Goal: Check status: Check status

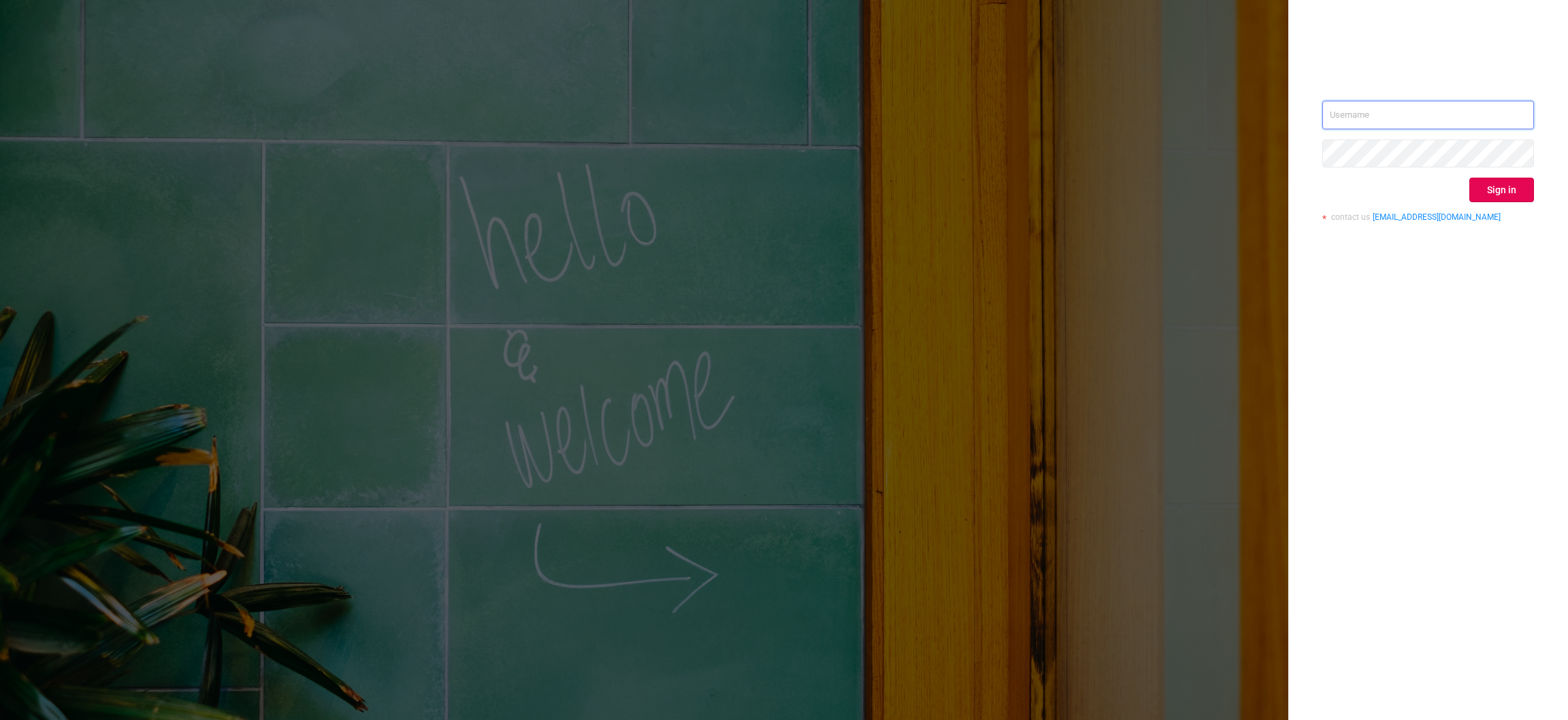
click at [1414, 120] on input "text" at bounding box center [1428, 114] width 212 height 29
type input "[EMAIL_ADDRESS][DOMAIN_NAME]"
click at [1519, 192] on button "Sign in" at bounding box center [1502, 190] width 64 height 25
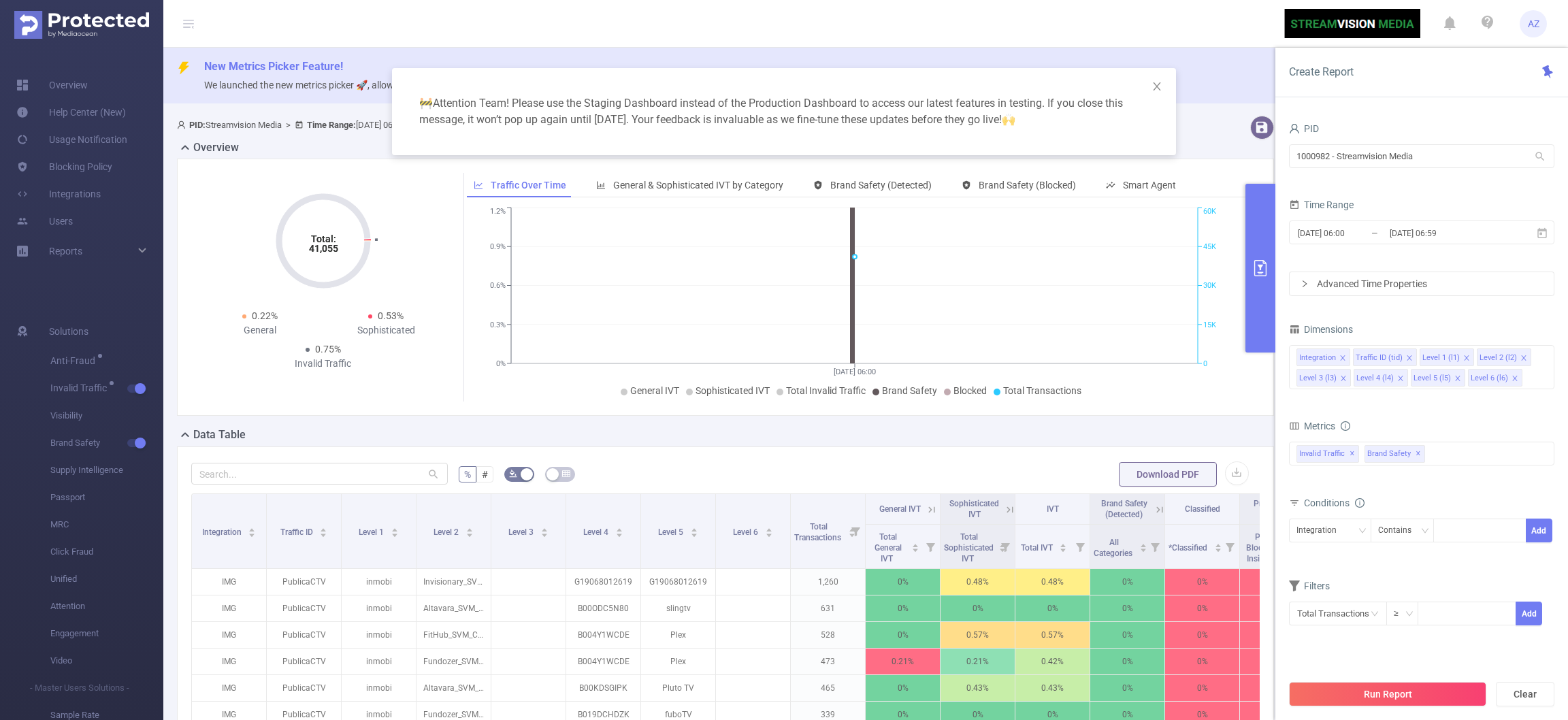
click at [934, 506] on div "🚧 Attention Team! Please use the Staging Dashboard instead of the Production Da…" at bounding box center [784, 360] width 1568 height 720
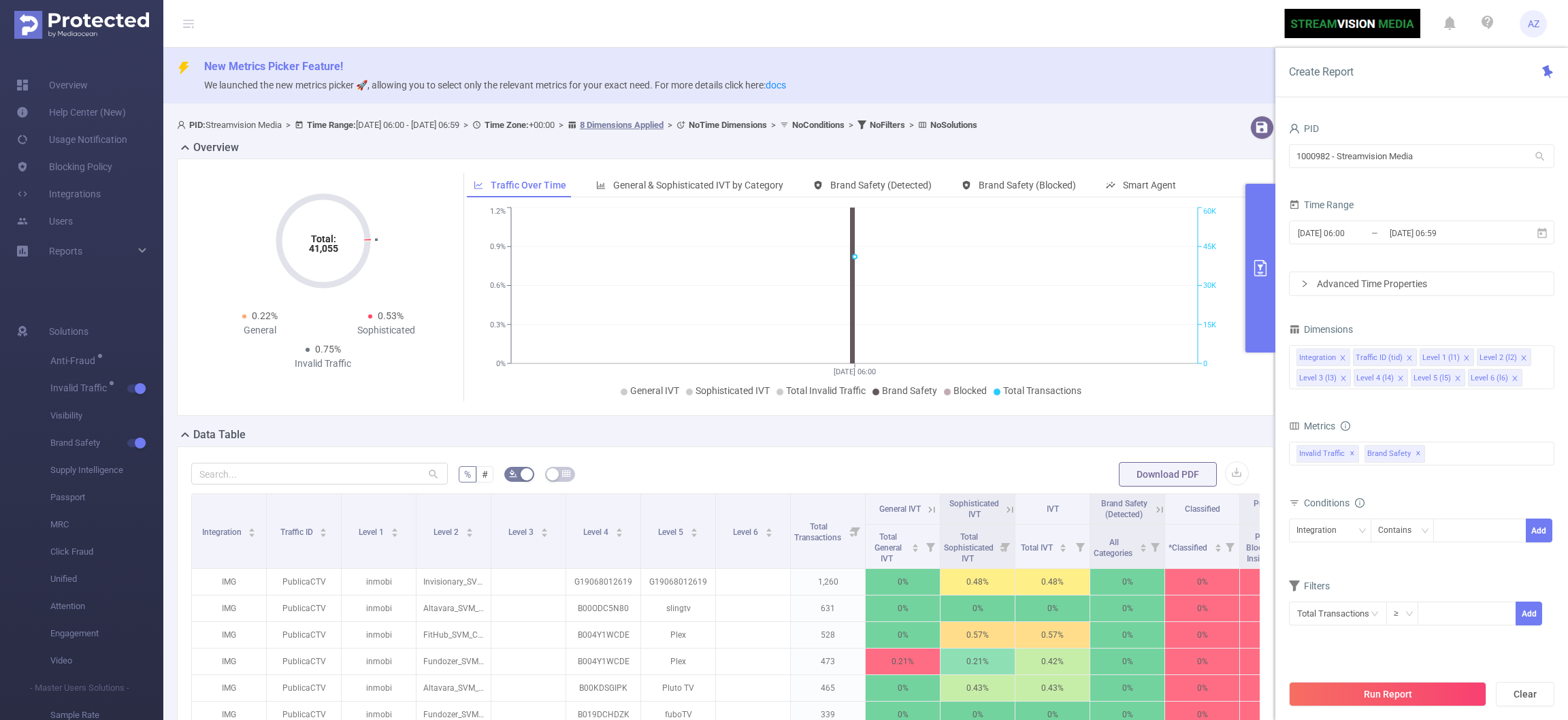
click at [1006, 513] on icon at bounding box center [1009, 510] width 12 height 12
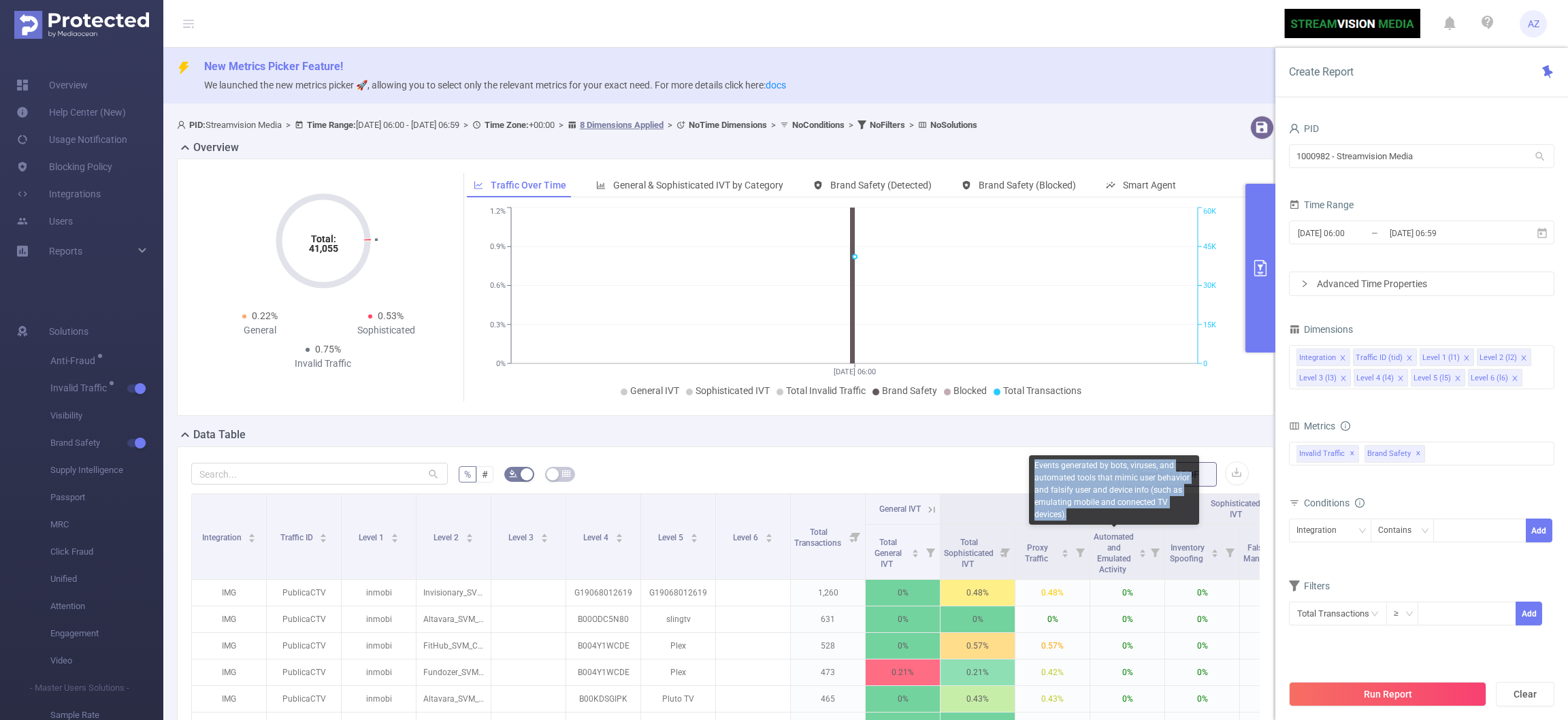
drag, startPoint x: 1035, startPoint y: 465, endPoint x: 1163, endPoint y: 509, distance: 135.4
click at [1163, 509] on div "Events generated by bots, viruses, and automated tools that mimic user behavior…" at bounding box center [1114, 490] width 170 height 69
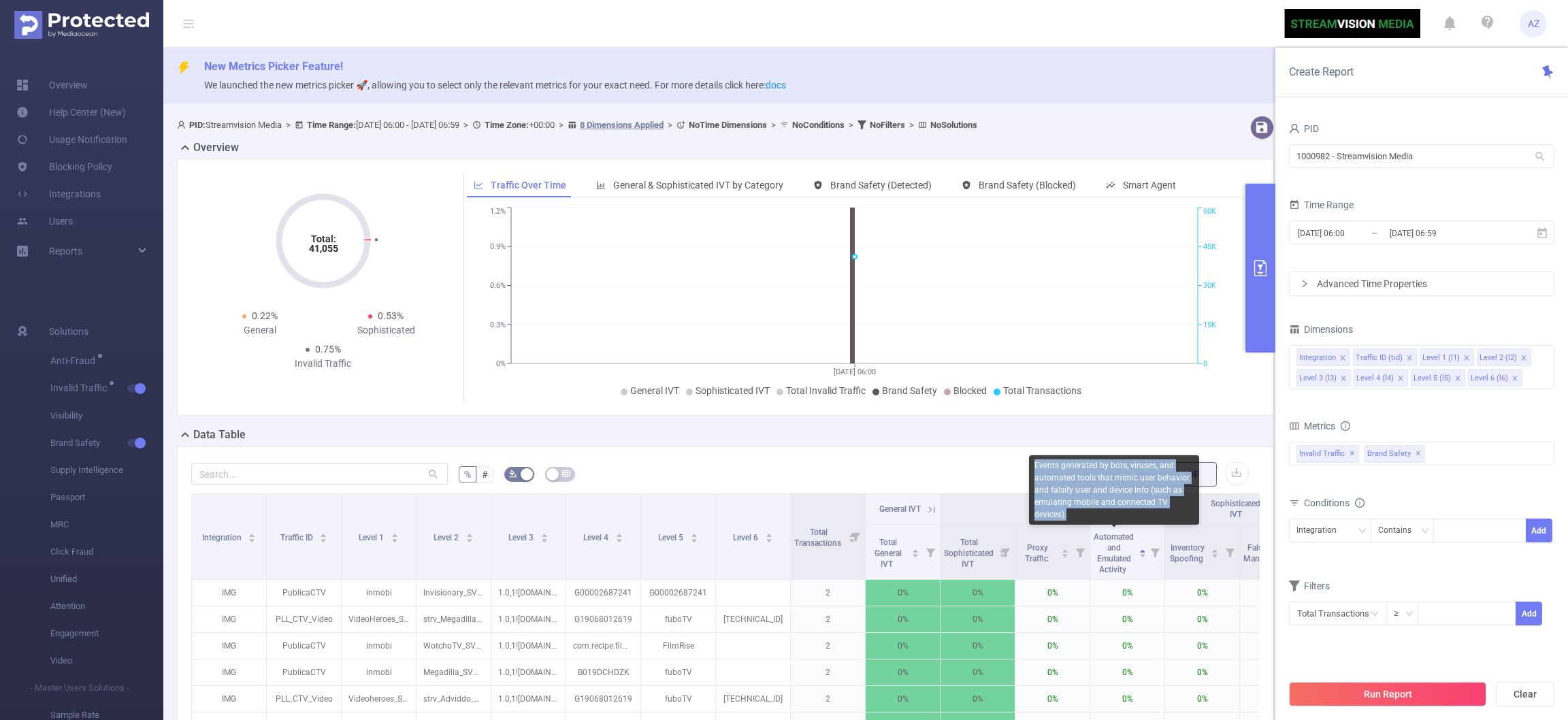
copy div "Events generated by bots, viruses, and automated tools that mimic user behavior…"
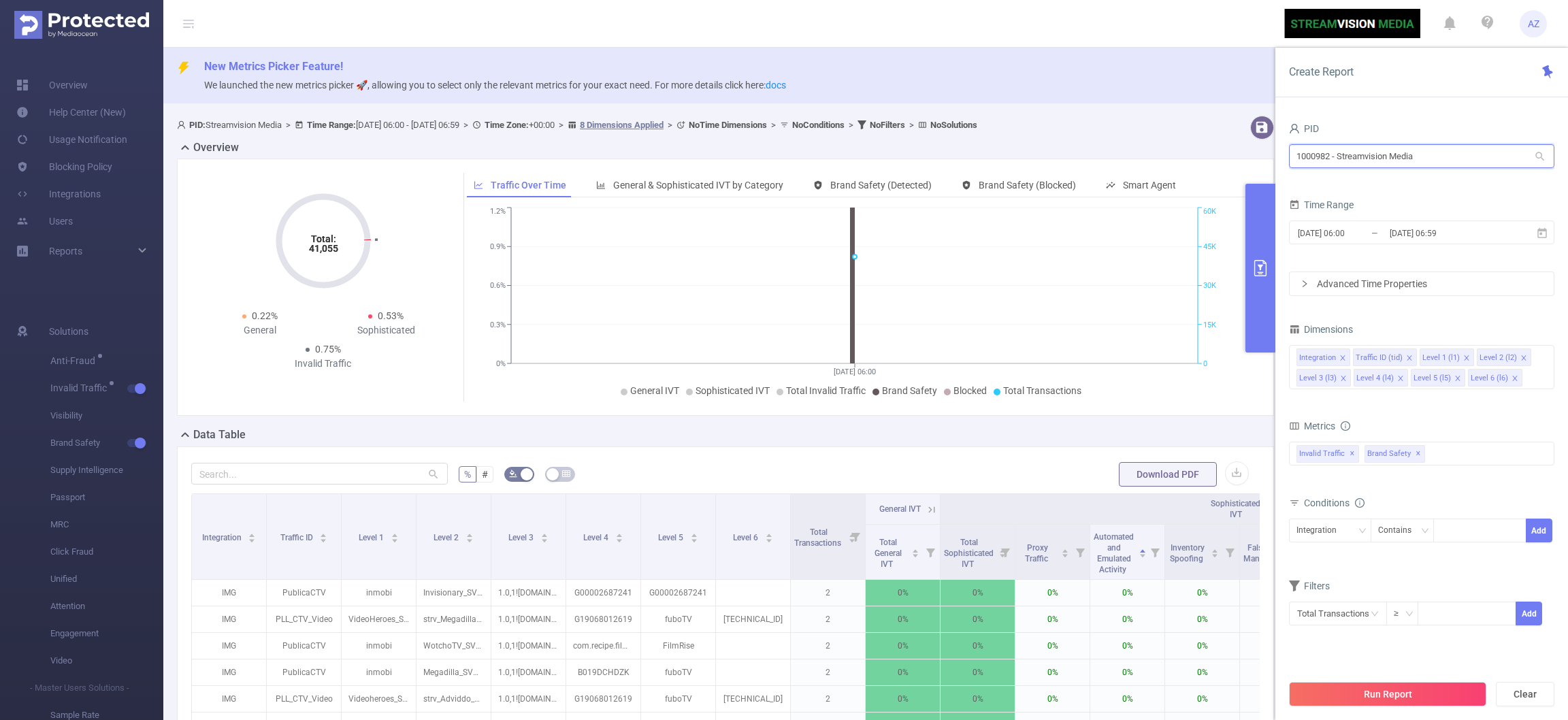
click at [1481, 163] on input "1000982 - Streamvision Media" at bounding box center [1422, 157] width 265 height 24
click at [1566, 420] on div "PID 1000982 - Streamvision Media 1000982 - Streamvision Media Time Range [DATE]…" at bounding box center [1422, 424] width 293 height 639
drag, startPoint x: 1447, startPoint y: 454, endPoint x: 1267, endPoint y: 420, distance: 183.2
click at [1444, 453] on div "Invalid Traffic ✕ Brand Safety ✕" at bounding box center [1422, 454] width 265 height 24
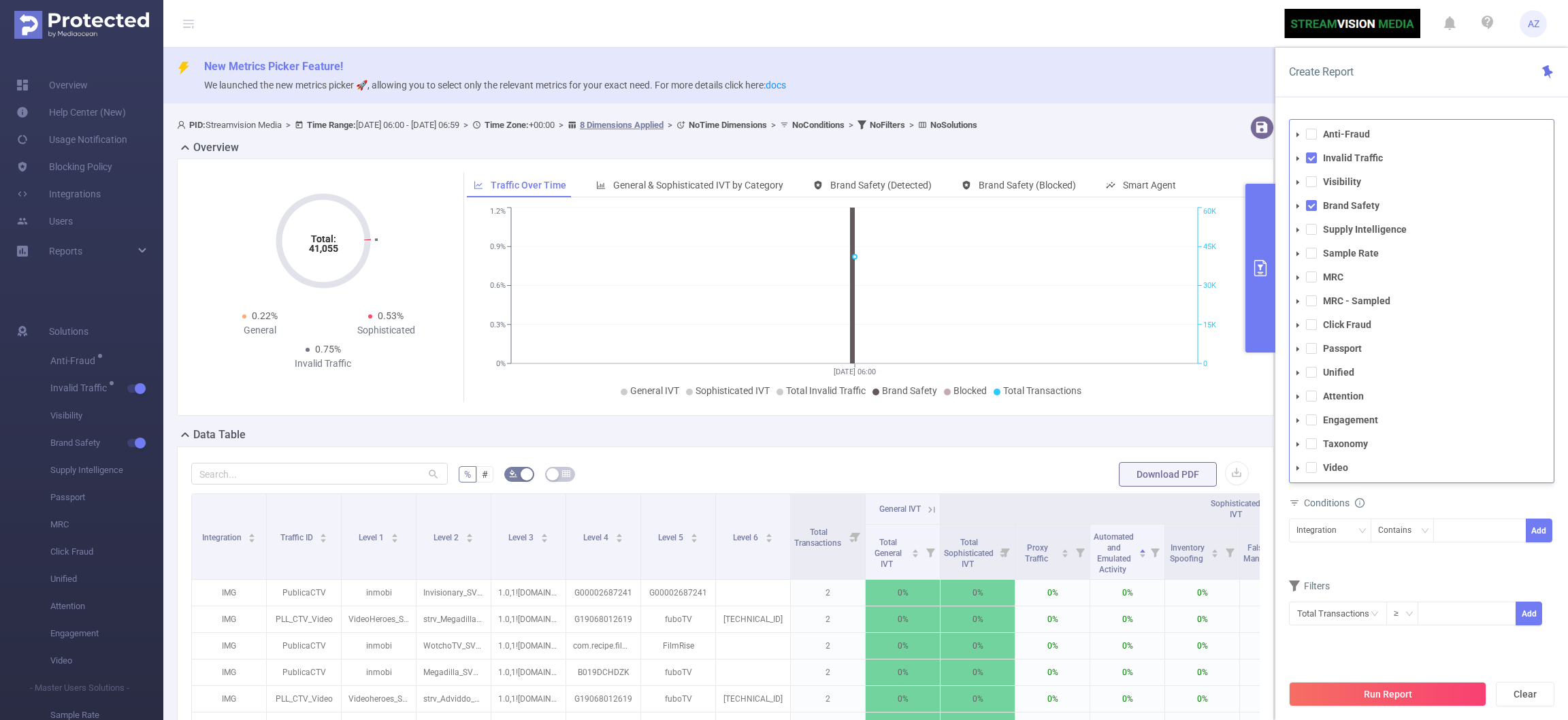
click at [1293, 511] on div "Conditions" at bounding box center [1422, 504] width 265 height 22
